Goal: Register for event/course

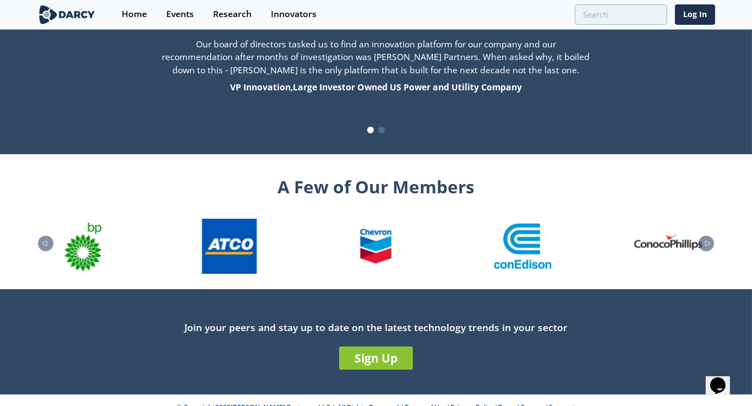
scroll to position [1170, 0]
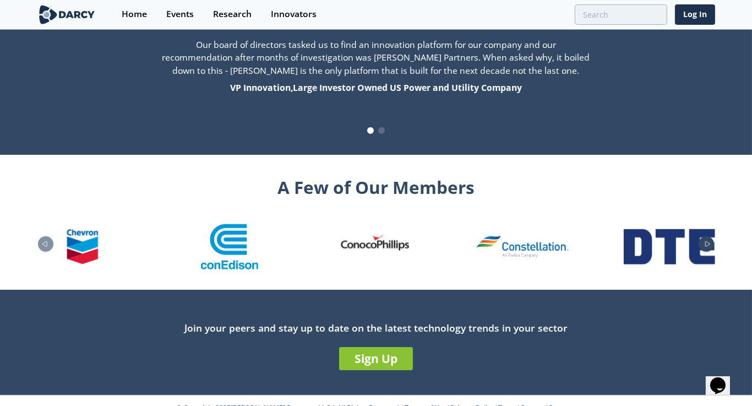
click at [706, 241] on icon "Next slide" at bounding box center [707, 244] width 13 height 6
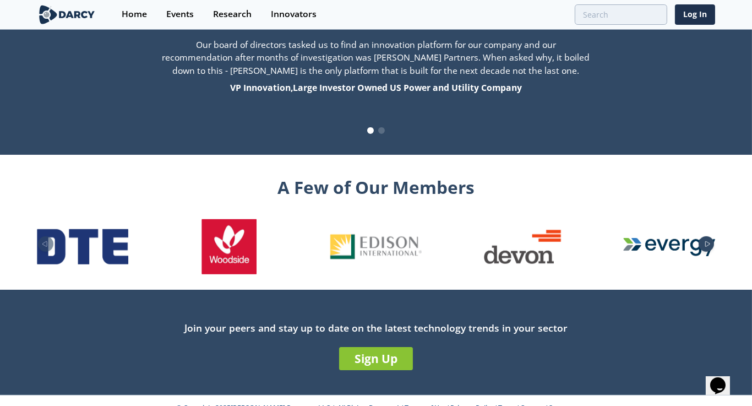
click at [706, 241] on icon "Next slide" at bounding box center [707, 244] width 13 height 6
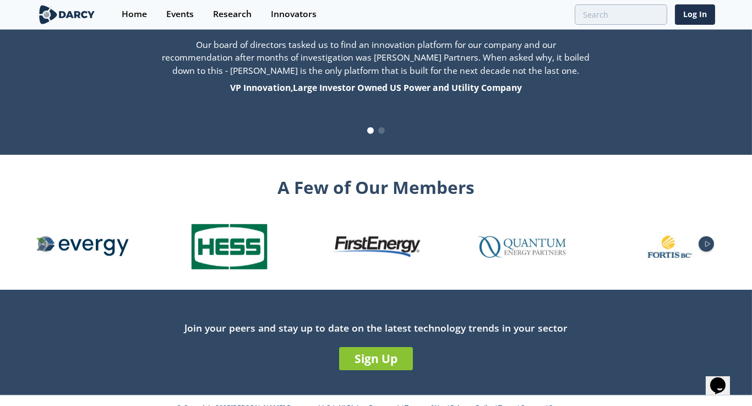
click at [706, 241] on icon "Next slide" at bounding box center [707, 244] width 13 height 6
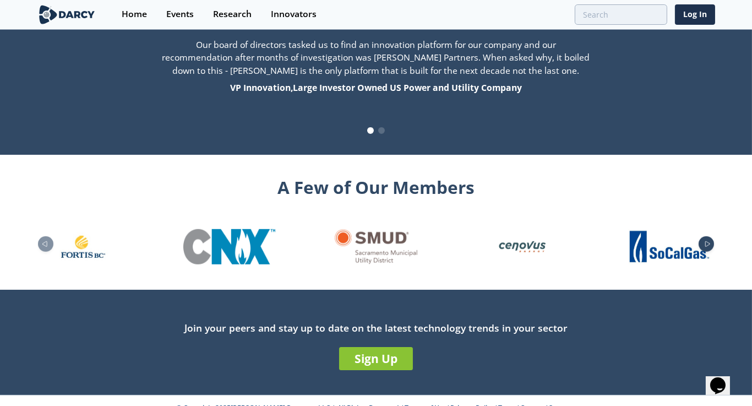
click at [706, 241] on icon "Next slide" at bounding box center [707, 244] width 13 height 6
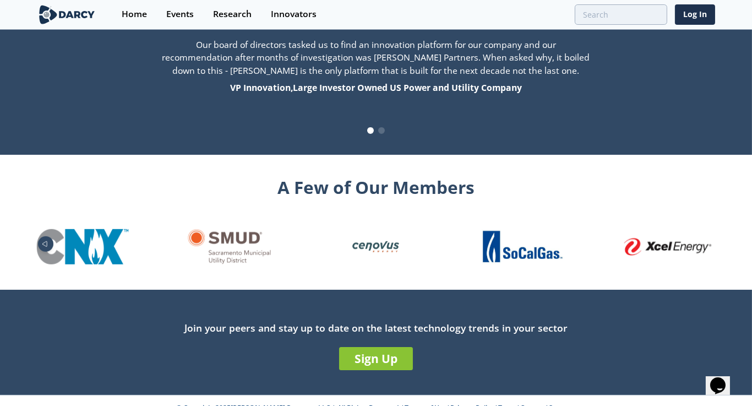
click at [41, 241] on icon "Previous slide" at bounding box center [44, 244] width 13 height 6
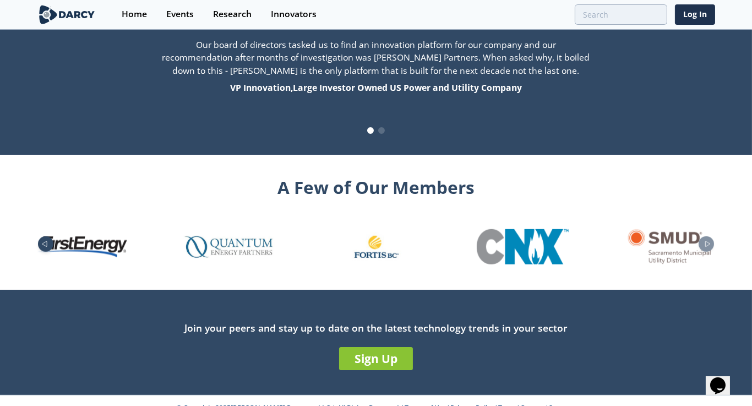
click at [41, 241] on icon "Previous slide" at bounding box center [44, 244] width 13 height 6
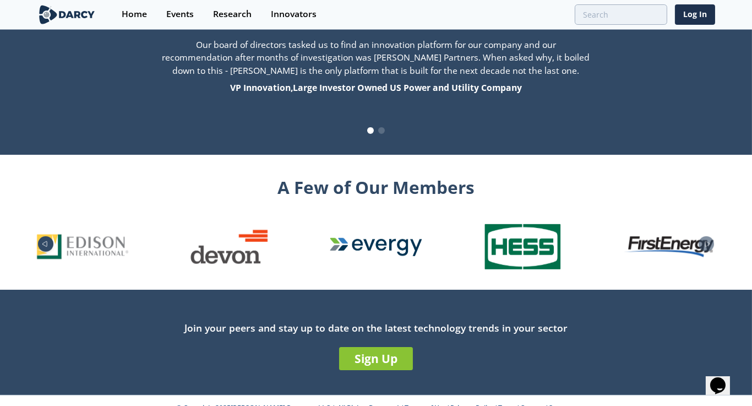
click at [41, 241] on icon "Previous slide" at bounding box center [44, 244] width 13 height 6
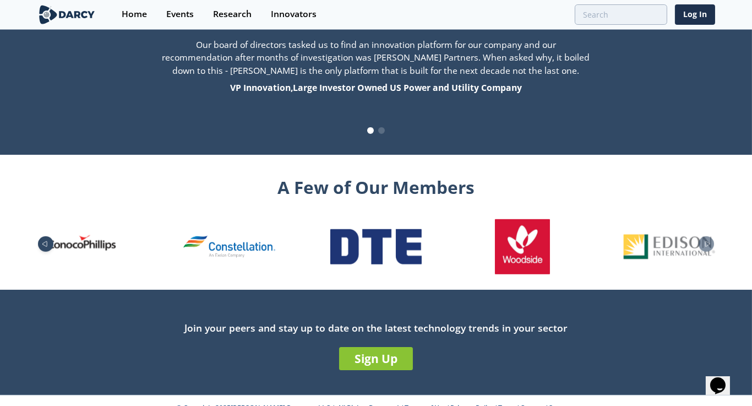
click at [41, 241] on icon "Previous slide" at bounding box center [44, 244] width 13 height 6
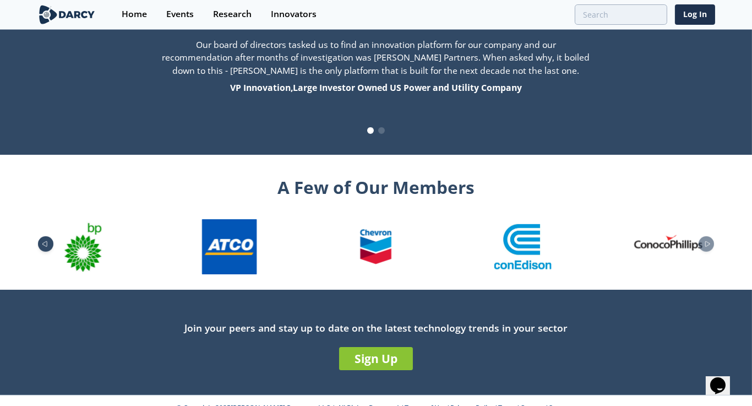
click at [41, 241] on icon "Previous slide" at bounding box center [44, 244] width 13 height 6
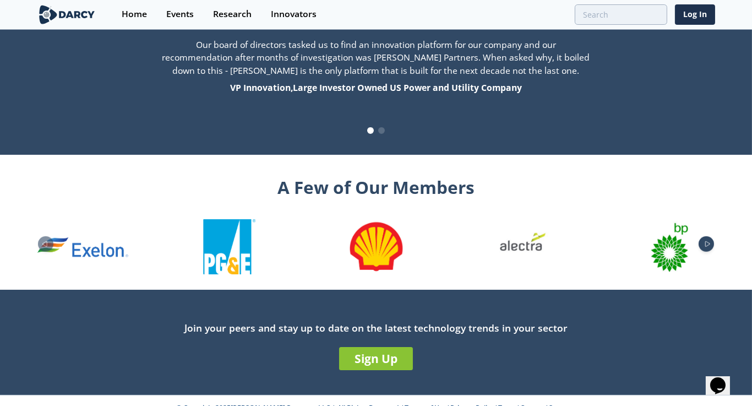
click at [705, 236] on div "Next slide" at bounding box center [706, 243] width 15 height 15
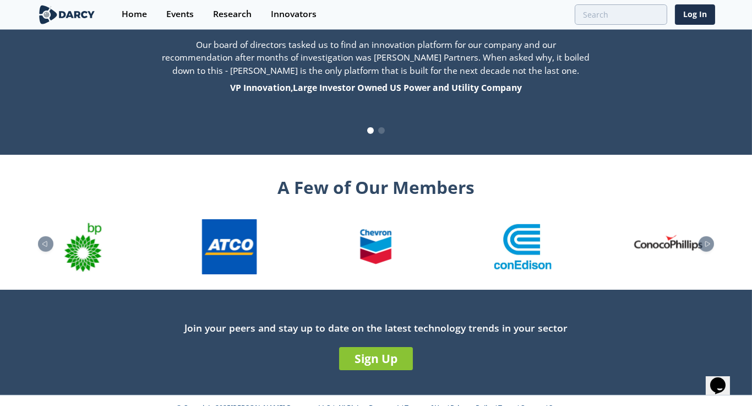
scroll to position [1172, 0]
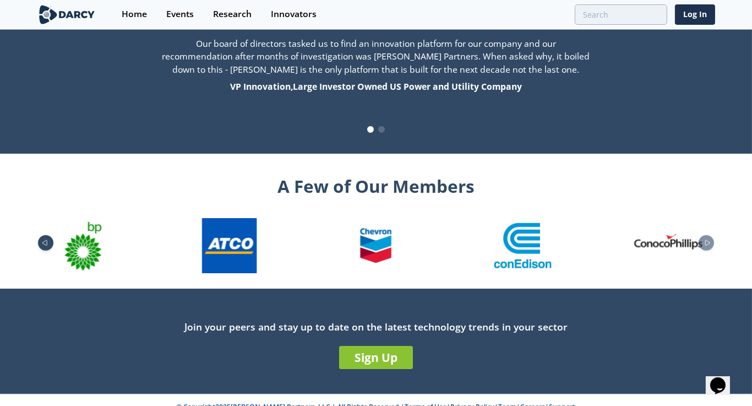
click at [47, 235] on div "Previous slide" at bounding box center [45, 242] width 15 height 15
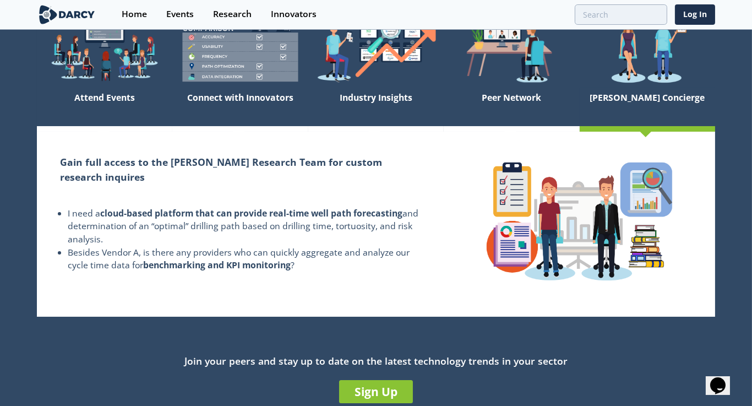
scroll to position [0, 0]
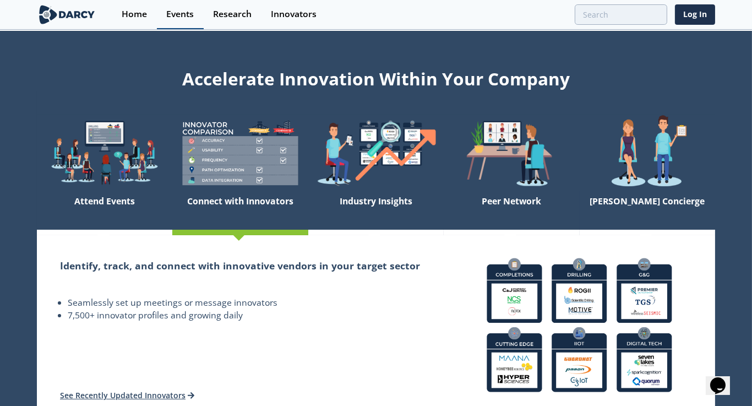
click at [173, 13] on div "Events" at bounding box center [180, 14] width 28 height 9
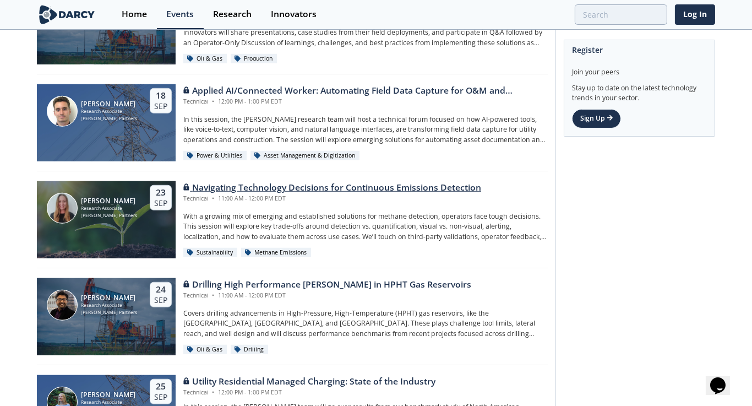
scroll to position [1542, 0]
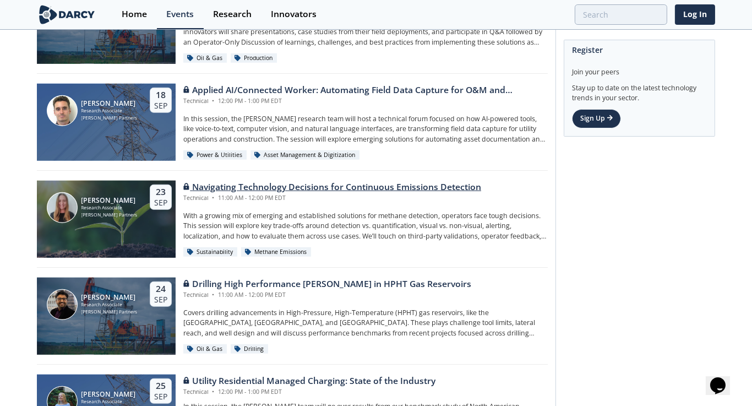
click at [282, 183] on div "Navigating Technology Decisions for Continuous Emissions Detection" at bounding box center [332, 187] width 298 height 13
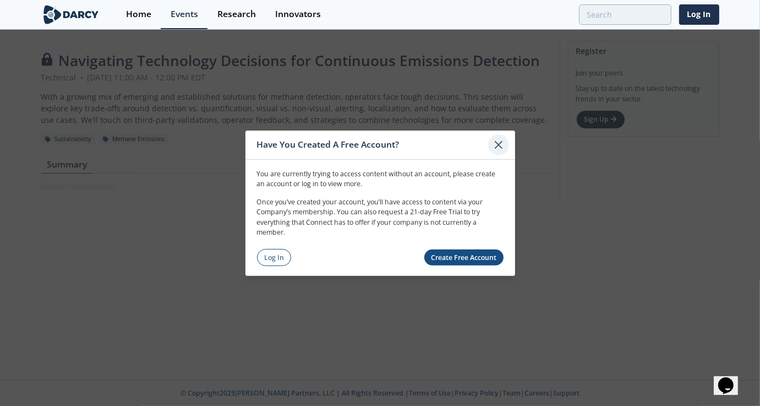
click at [501, 142] on icon at bounding box center [499, 144] width 7 height 7
